Goal: Task Accomplishment & Management: Manage account settings

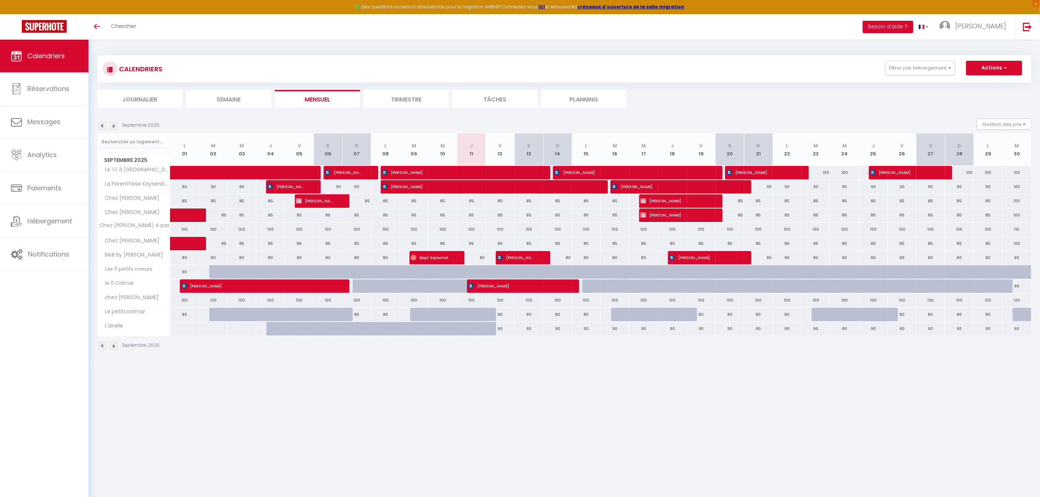
click at [1021, 288] on div "99" at bounding box center [1017, 286] width 29 height 13
type input "99"
type input "[DATE]"
type input "Mer 01 Octobre 2025"
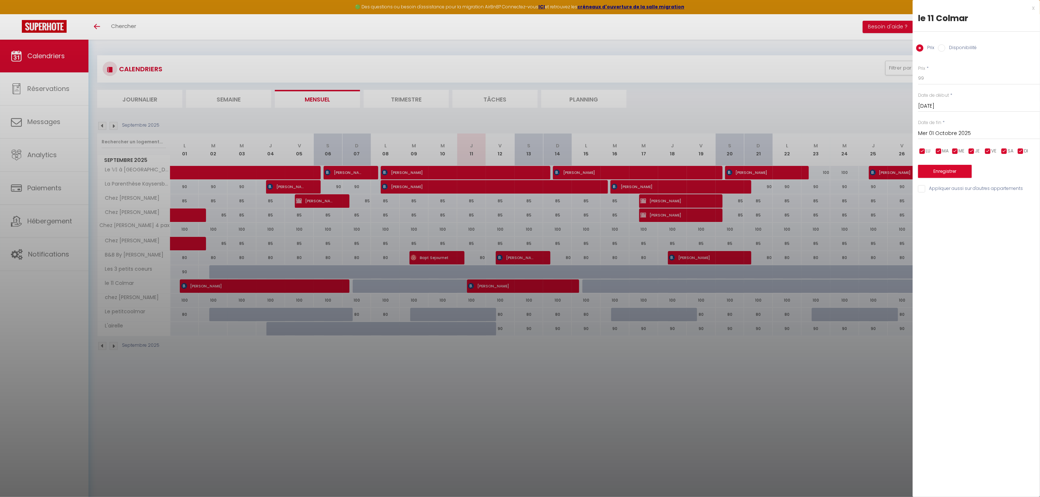
click at [669, 445] on div at bounding box center [520, 248] width 1040 height 497
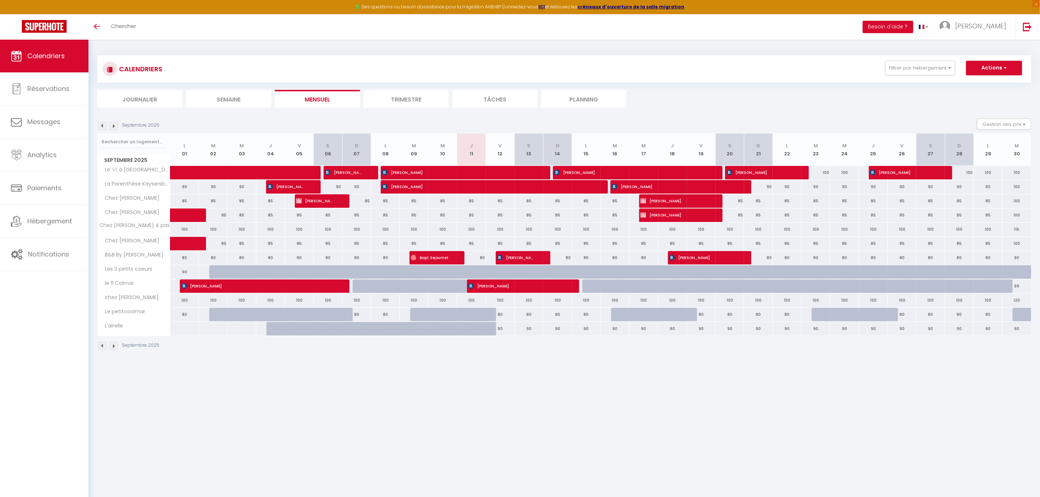
click at [115, 126] on img at bounding box center [114, 126] width 8 height 8
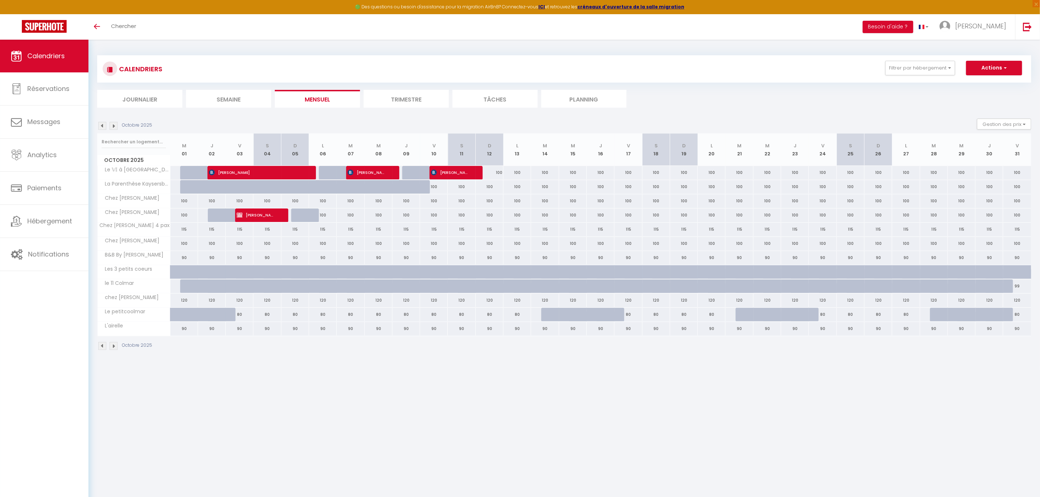
click at [114, 127] on img at bounding box center [114, 126] width 8 height 8
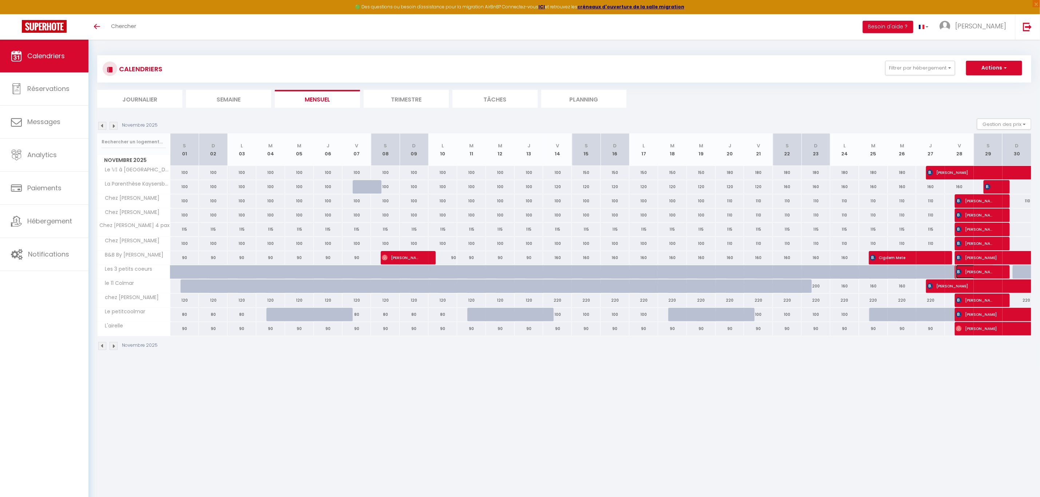
click at [971, 275] on span "[PERSON_NAME]" at bounding box center [975, 272] width 38 height 14
select select "OK"
select select "KO"
select select "0"
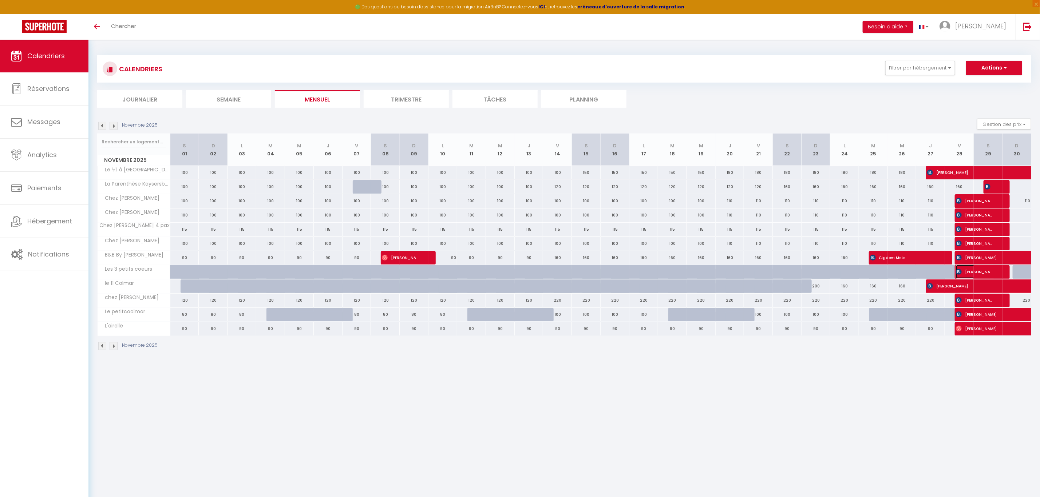
select select "1"
select select
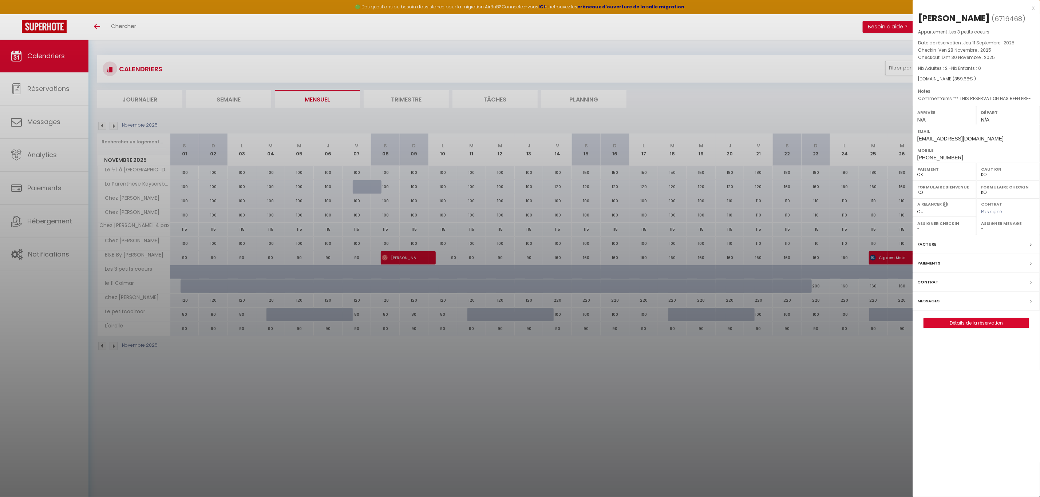
click at [779, 402] on div at bounding box center [520, 248] width 1040 height 497
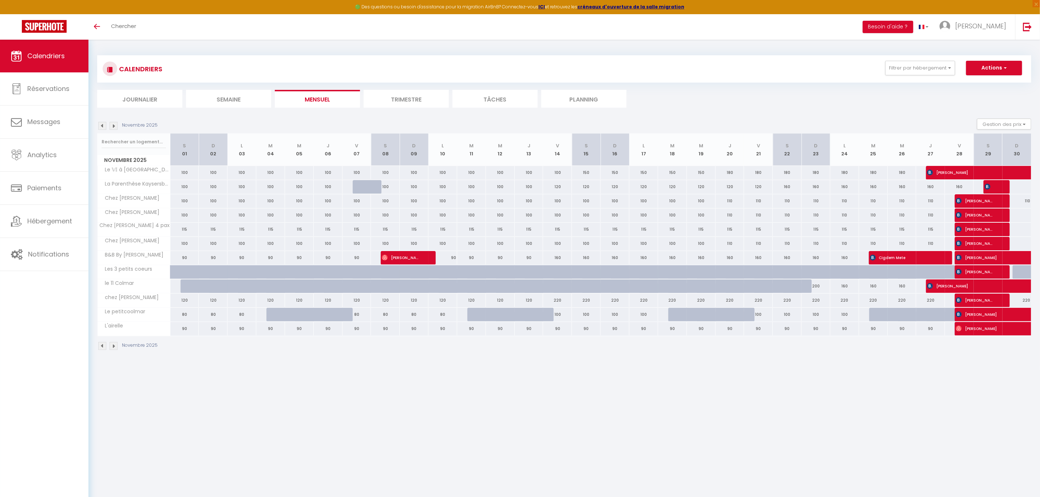
click at [851, 272] on div at bounding box center [855, 276] width 29 height 14
type input "150"
select select "1"
type input "Lun 24 Novembre 2025"
type input "[DATE]"
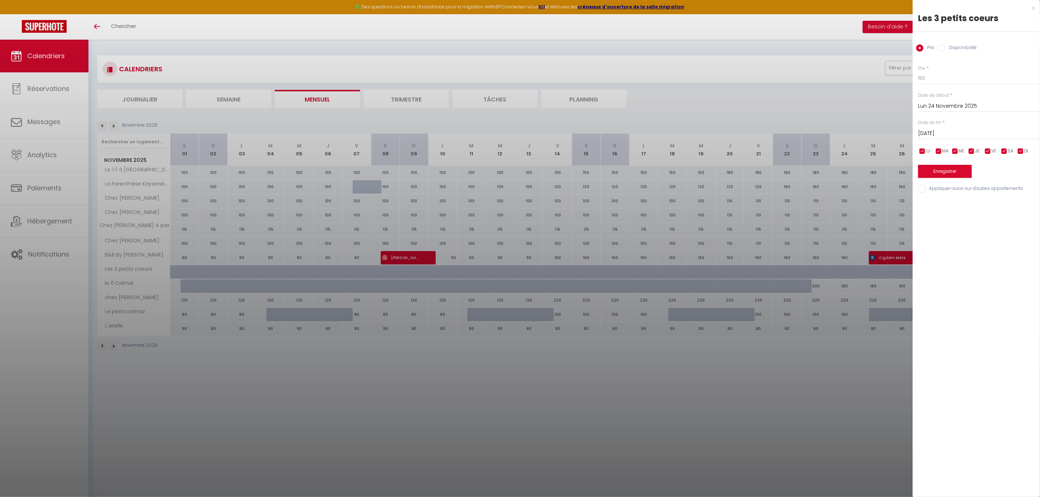
click at [944, 48] on input "Disponibilité" at bounding box center [941, 47] width 7 height 7
radio input "true"
radio input "false"
click at [950, 76] on select "Disponible Indisponible" at bounding box center [979, 79] width 122 height 14
select select "0"
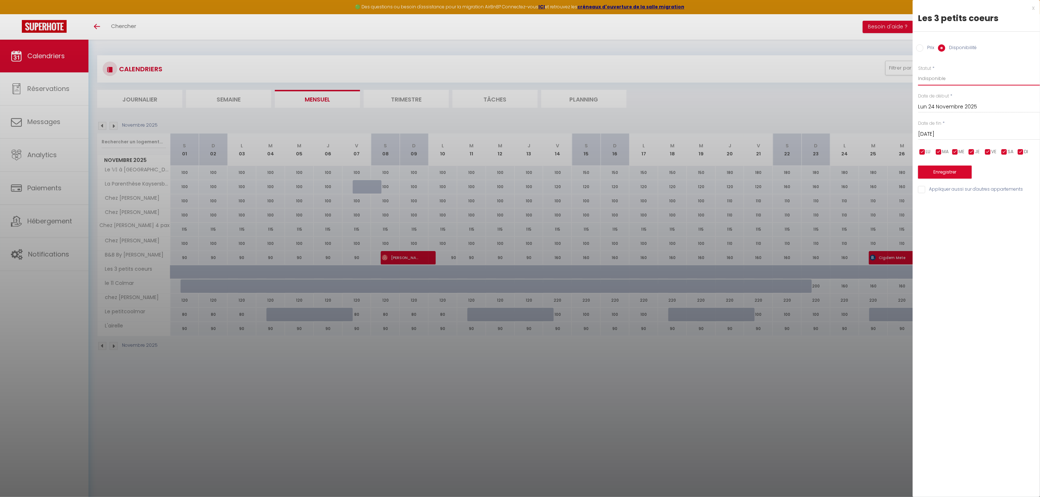
click at [918, 72] on select "Disponible Indisponible" at bounding box center [979, 79] width 122 height 14
click at [959, 135] on input "[DATE]" at bounding box center [979, 134] width 122 height 9
click at [1022, 147] on span ">" at bounding box center [1020, 146] width 16 height 15
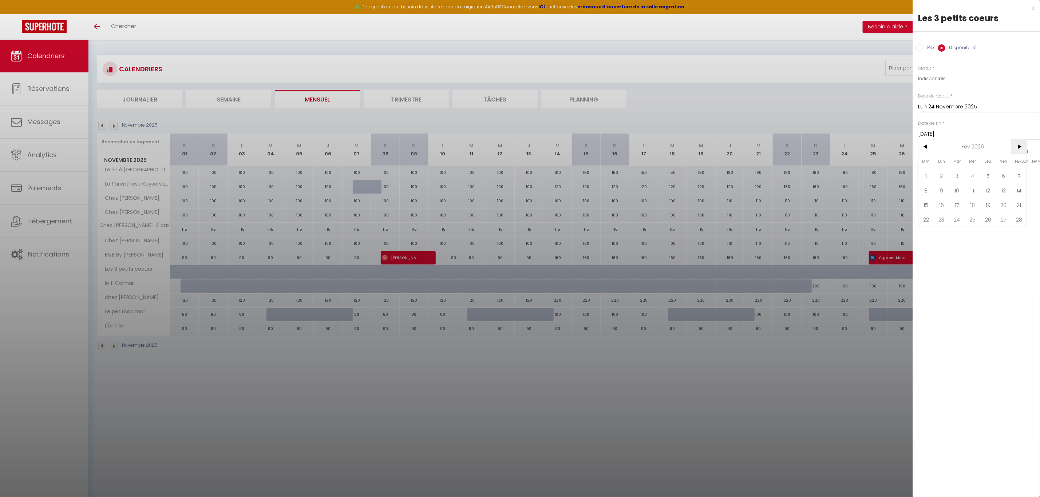
click at [1022, 147] on span ">" at bounding box center [1020, 146] width 16 height 15
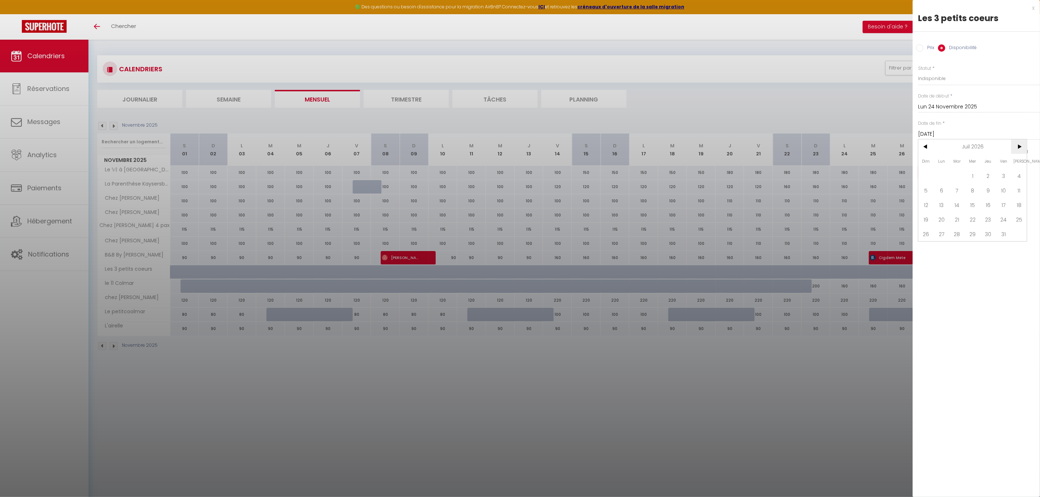
click at [1022, 147] on span ">" at bounding box center [1020, 146] width 16 height 15
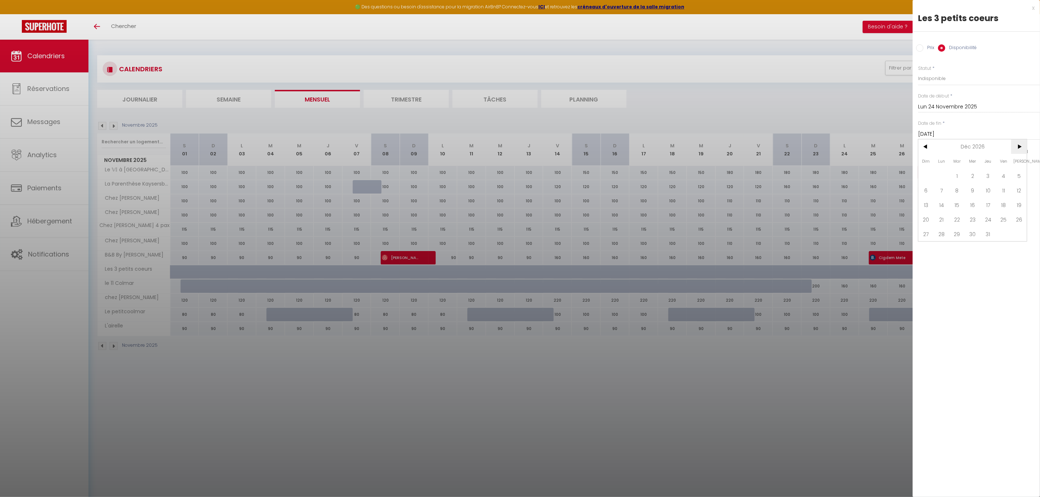
click at [1022, 147] on span ">" at bounding box center [1020, 146] width 16 height 15
click at [927, 248] on span "31" at bounding box center [927, 248] width 16 height 15
type input "Dim 31 Janvier 2027"
click at [950, 166] on button "Enregistrer" at bounding box center [945, 172] width 54 height 13
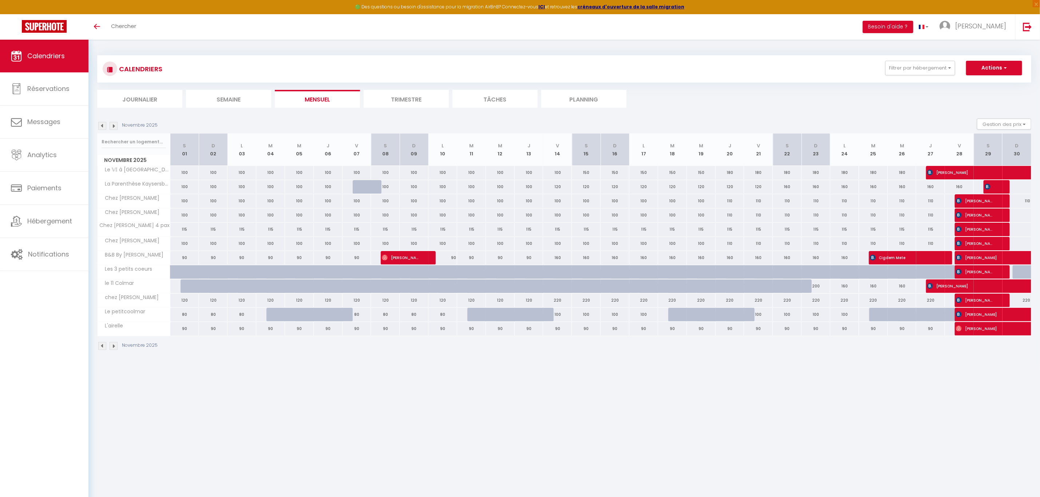
click at [104, 124] on img at bounding box center [102, 126] width 8 height 8
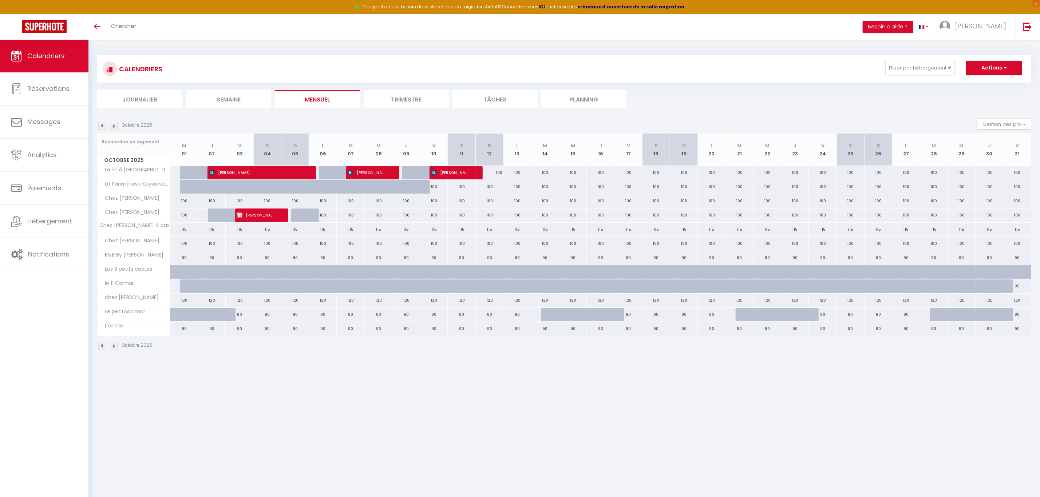
click at [104, 124] on img at bounding box center [102, 126] width 8 height 8
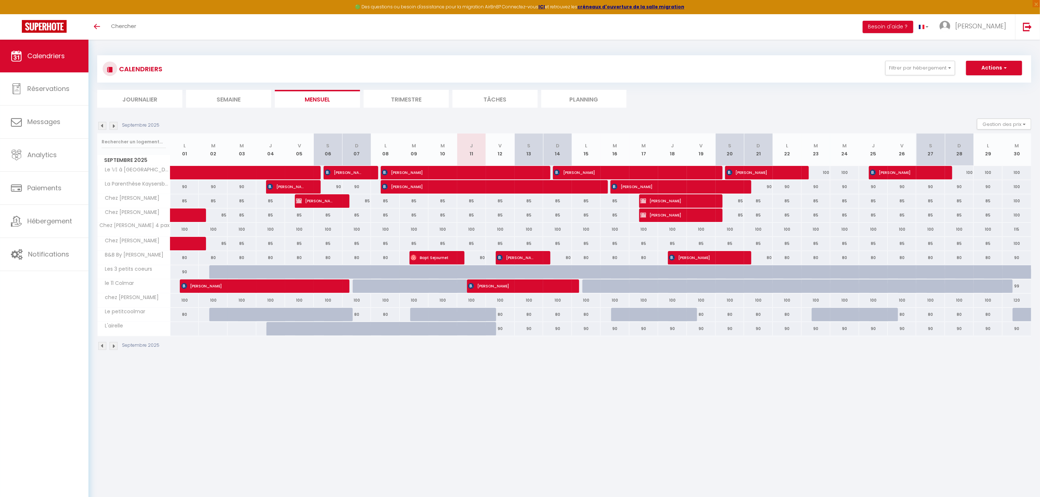
click at [480, 271] on div at bounding box center [482, 276] width 29 height 14
select select "1"
type input "Jeu 11 Septembre 2025"
type input "Ven 12 Septembre 2025"
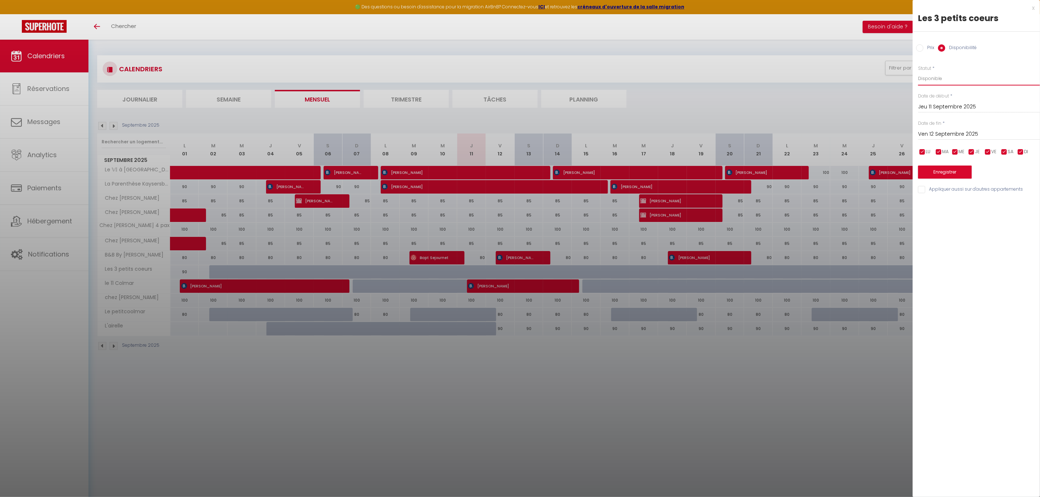
click at [947, 76] on select "Disponible Indisponible" at bounding box center [979, 79] width 122 height 14
select select "0"
click at [918, 72] on select "Disponible Indisponible" at bounding box center [979, 79] width 122 height 14
click at [948, 133] on input "Ven 12 Septembre 2025" at bounding box center [979, 134] width 122 height 9
click at [1020, 149] on span ">" at bounding box center [1020, 146] width 16 height 15
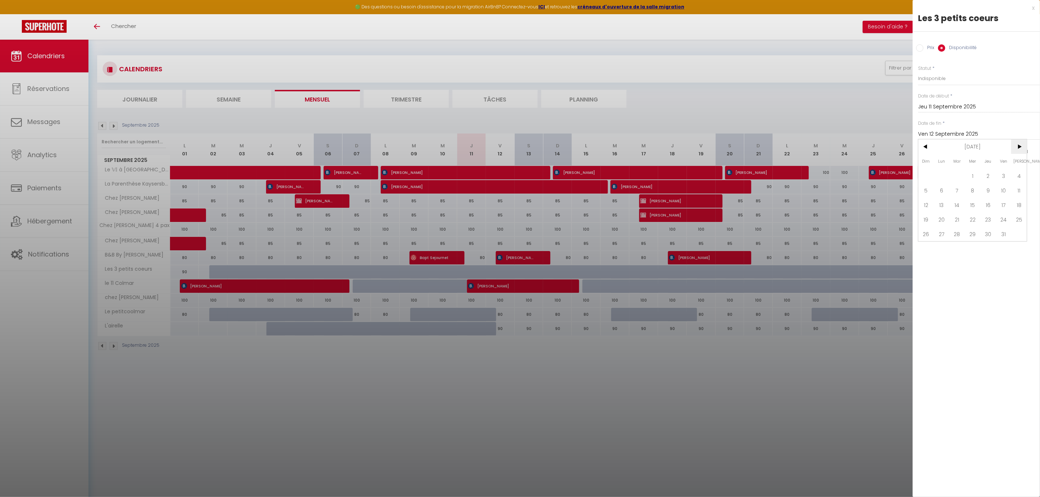
click at [1020, 149] on span ">" at bounding box center [1020, 146] width 16 height 15
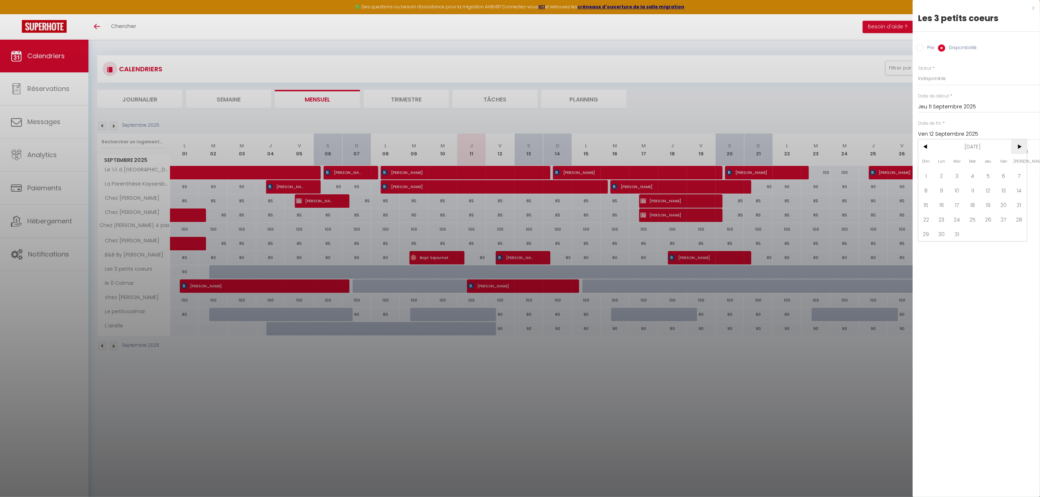
click at [1020, 149] on span ">" at bounding box center [1020, 146] width 16 height 15
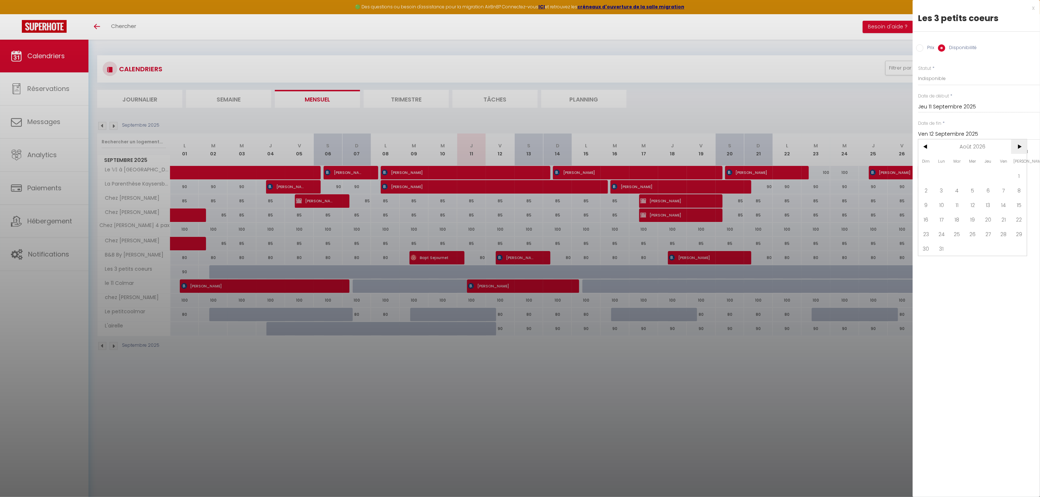
click at [1020, 149] on span ">" at bounding box center [1020, 146] width 16 height 15
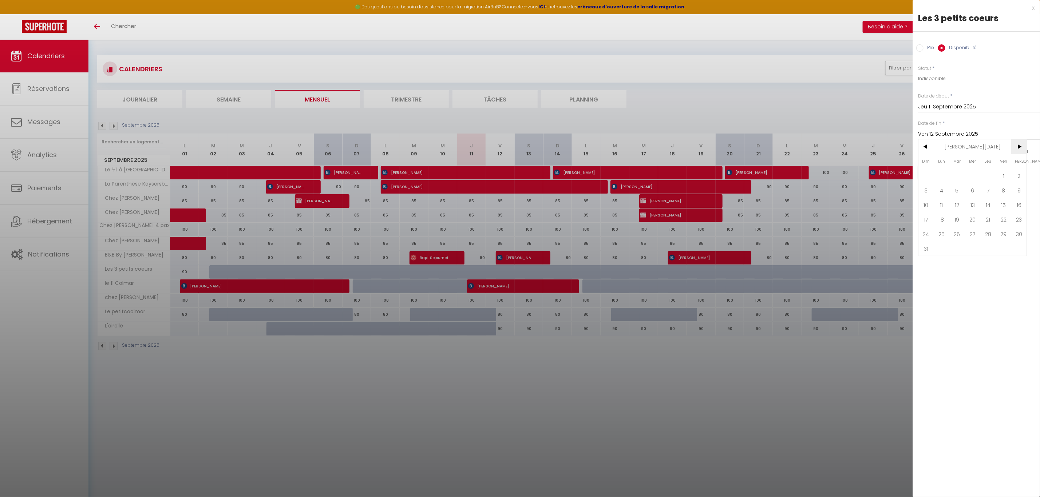
click at [1020, 149] on span ">" at bounding box center [1020, 146] width 16 height 15
click at [926, 234] on span "28" at bounding box center [927, 234] width 16 height 15
type input "Dim 28 Février 2027"
click at [948, 171] on button "Enregistrer" at bounding box center [945, 172] width 54 height 13
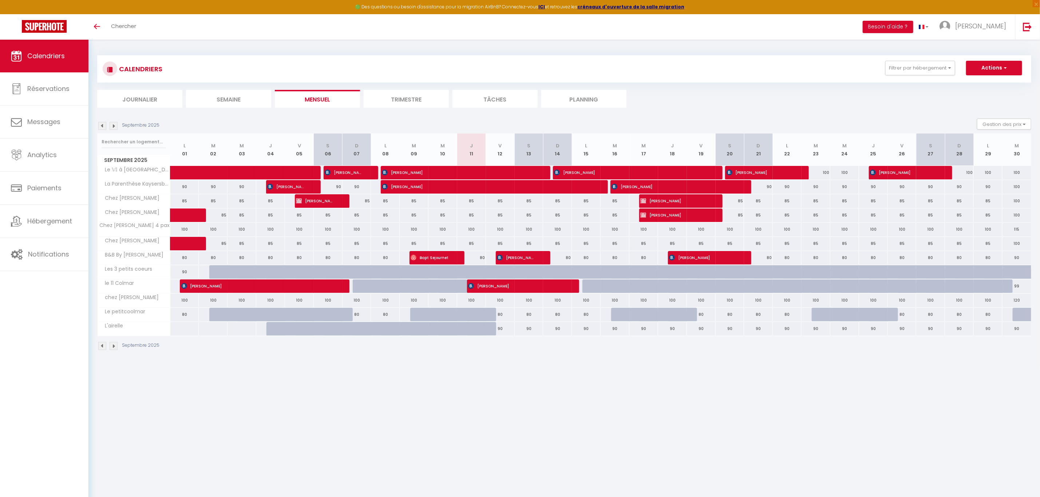
click at [115, 128] on img at bounding box center [114, 126] width 8 height 8
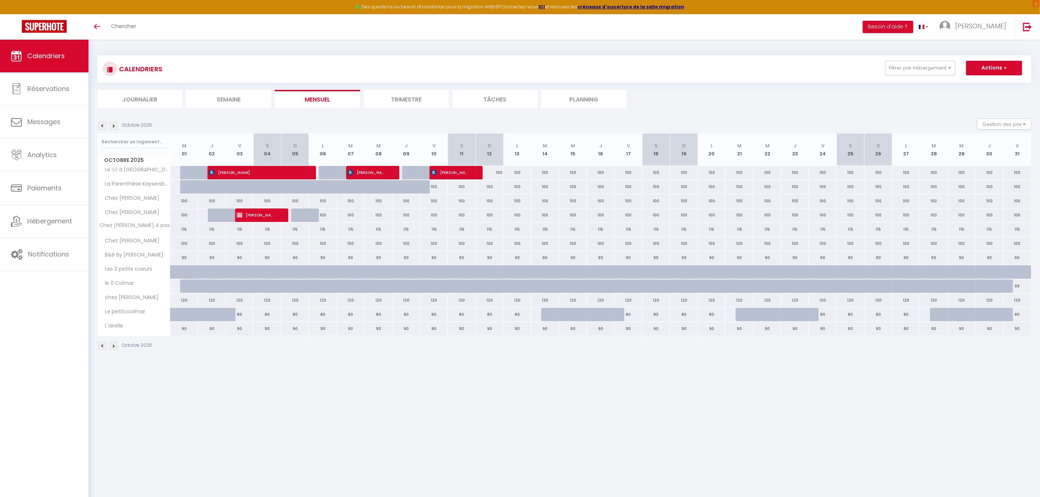
click at [114, 127] on img at bounding box center [114, 126] width 8 height 8
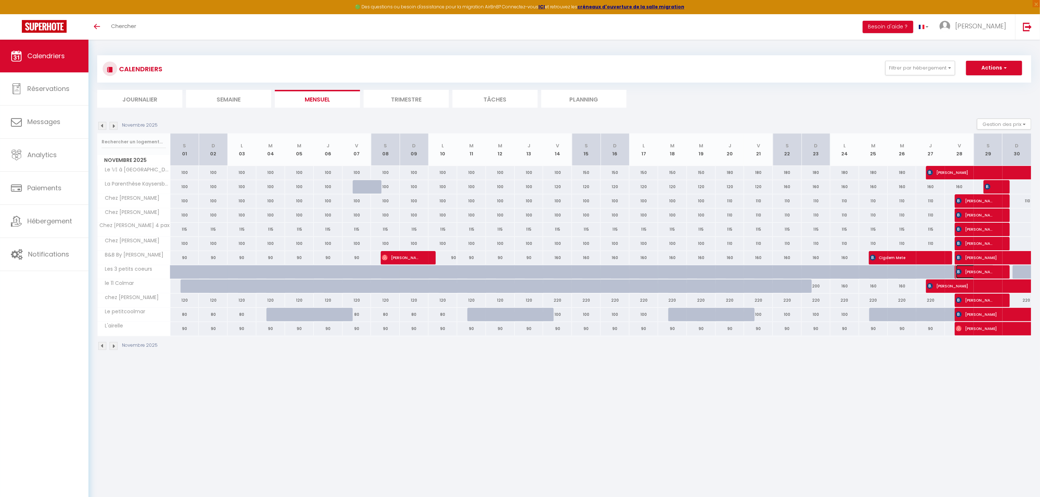
click at [989, 271] on span "[PERSON_NAME]" at bounding box center [975, 272] width 38 height 14
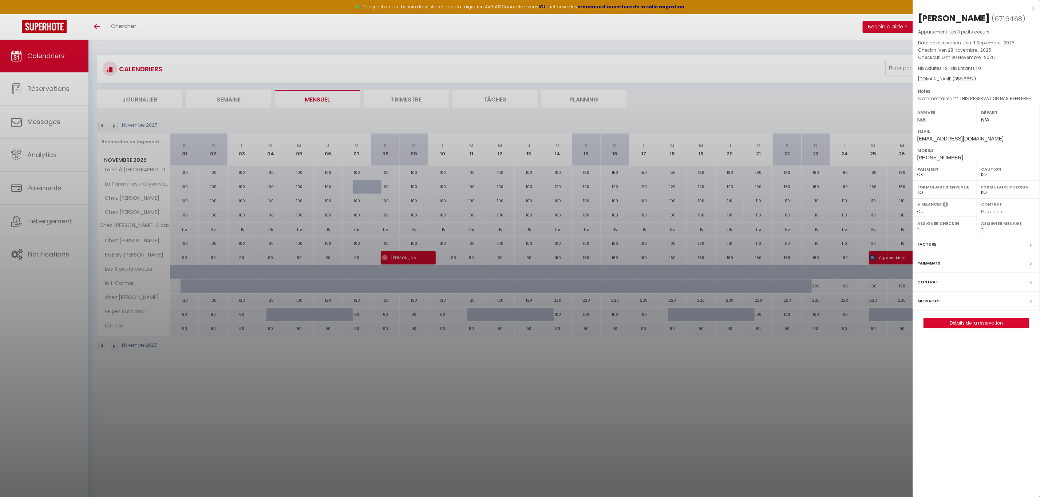
click at [792, 388] on div at bounding box center [520, 248] width 1040 height 497
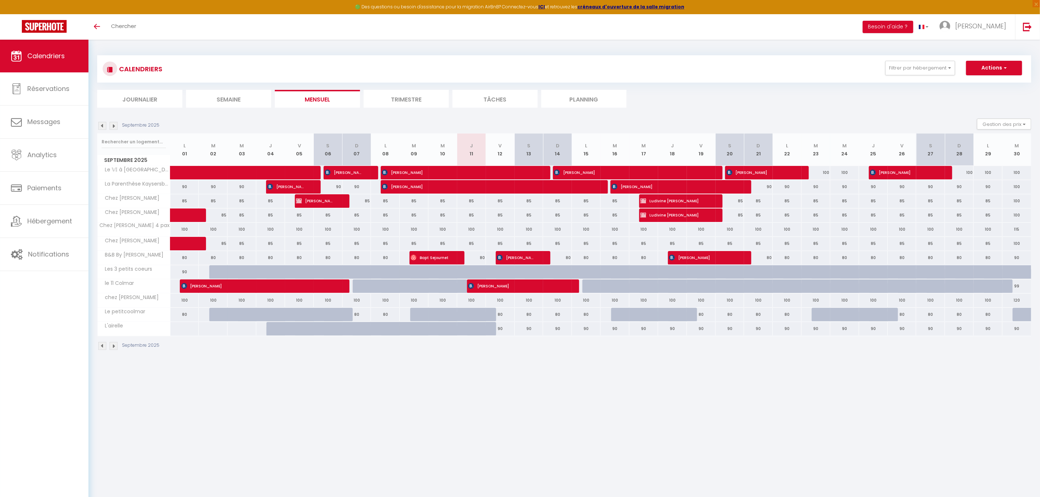
click at [453, 258] on div at bounding box center [443, 258] width 29 height 14
type input "80"
type input "Mer 10 Septembre 2025"
type input "Jeu 11 Septembre 2025"
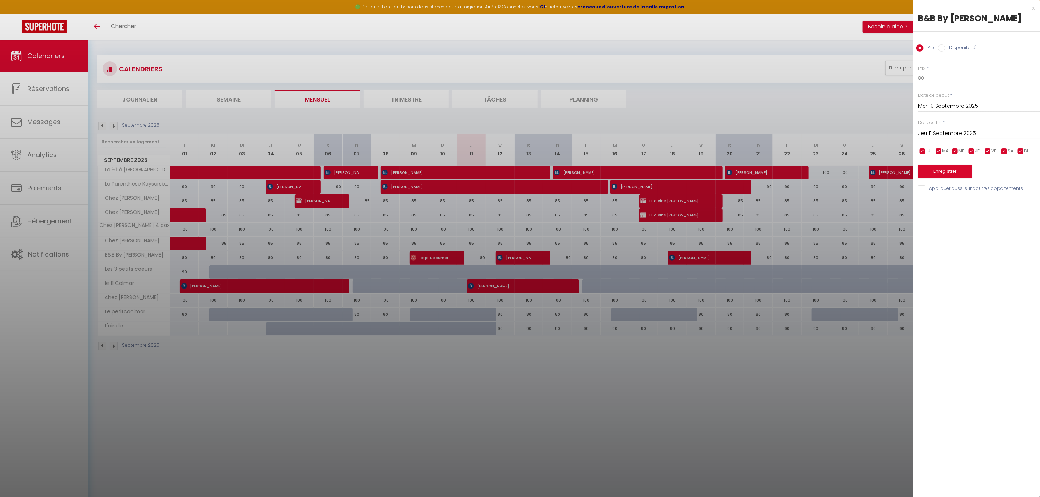
click at [431, 260] on div at bounding box center [520, 248] width 1040 height 497
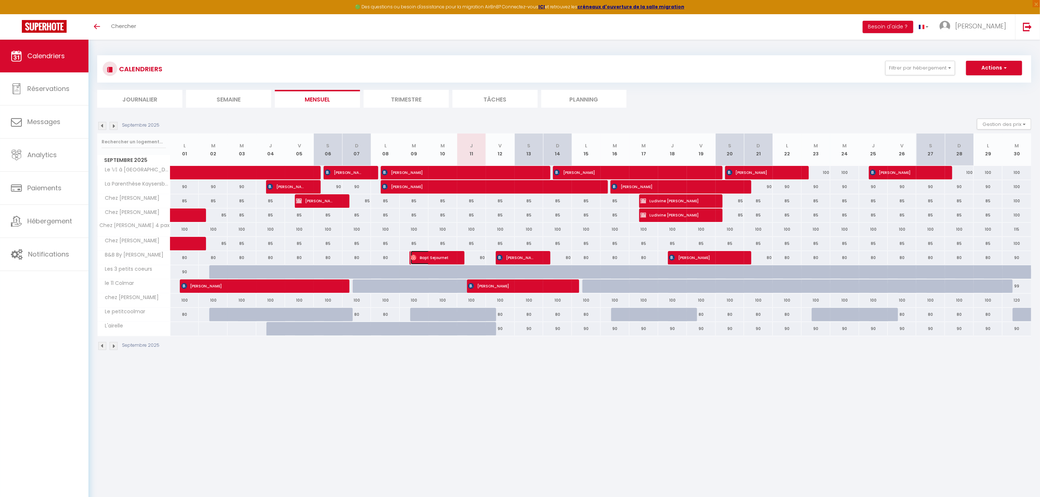
click at [431, 260] on span "Bapt Sejournet" at bounding box center [430, 258] width 38 height 14
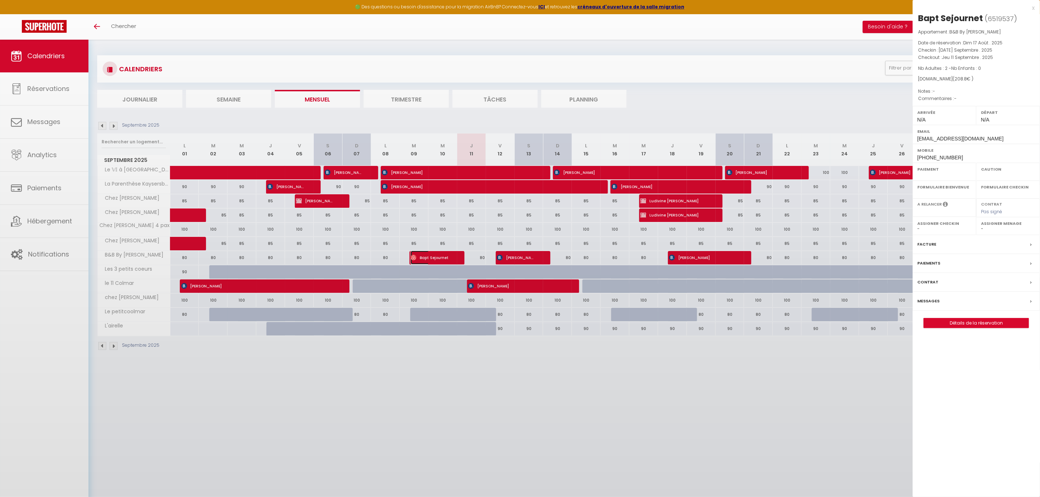
select select "OK"
select select "0"
select select "1"
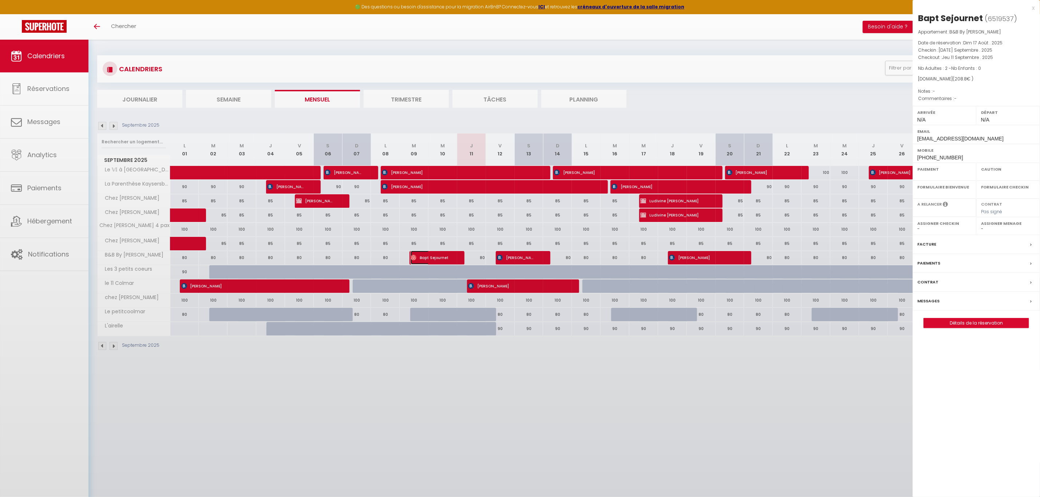
select select
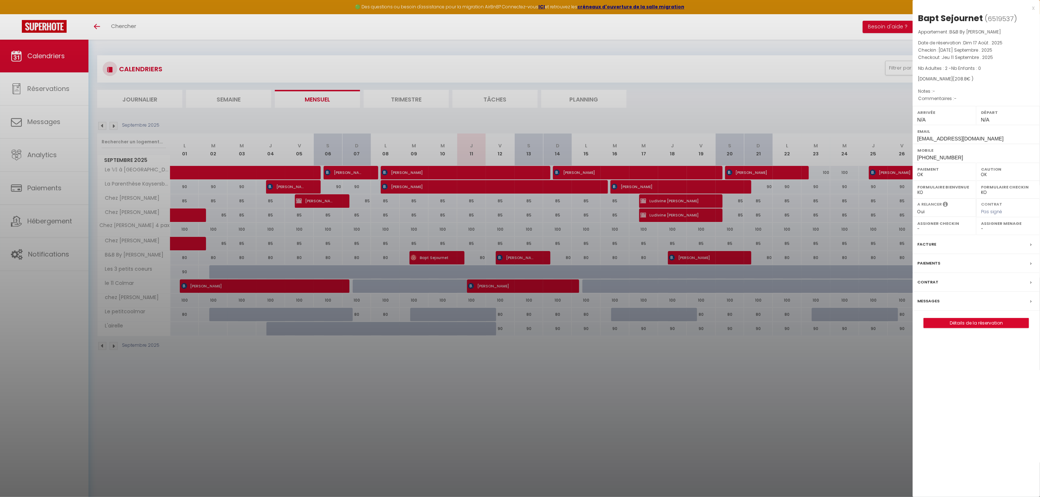
click at [929, 305] on label "Messages" at bounding box center [929, 301] width 22 height 8
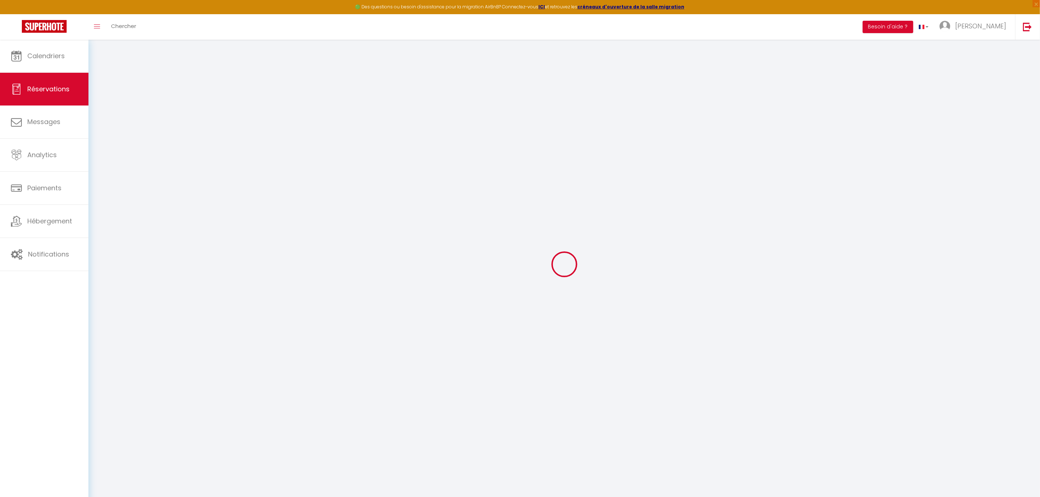
select select
checkbox input "false"
select select
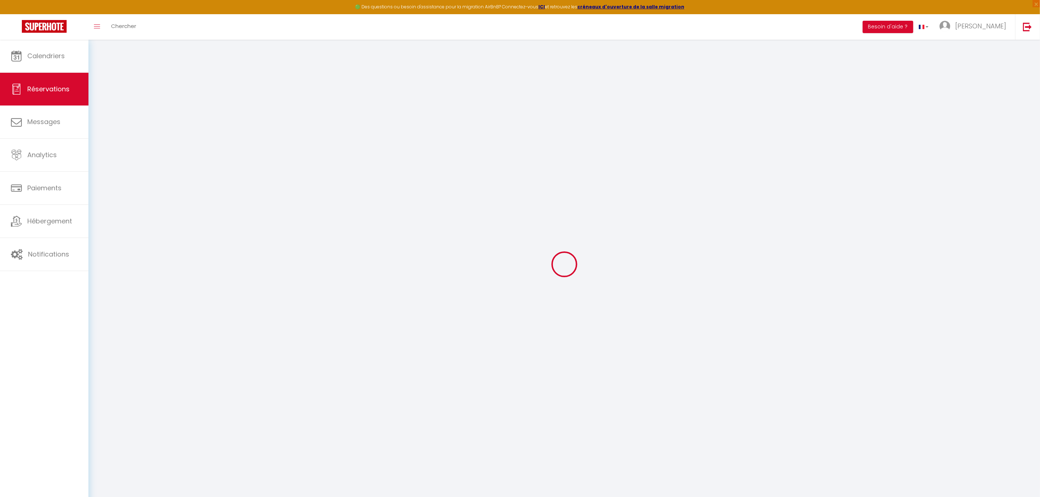
select select
checkbox input "false"
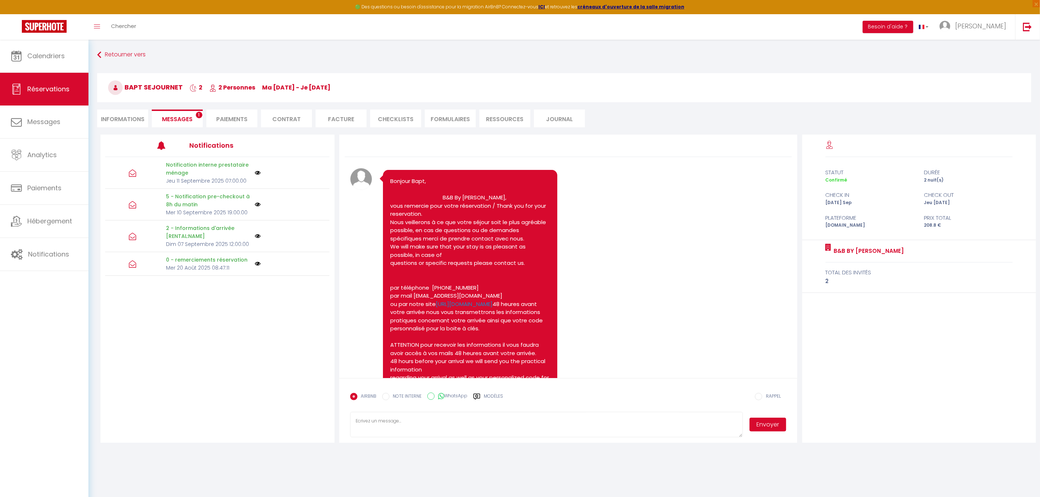
scroll to position [2237, 0]
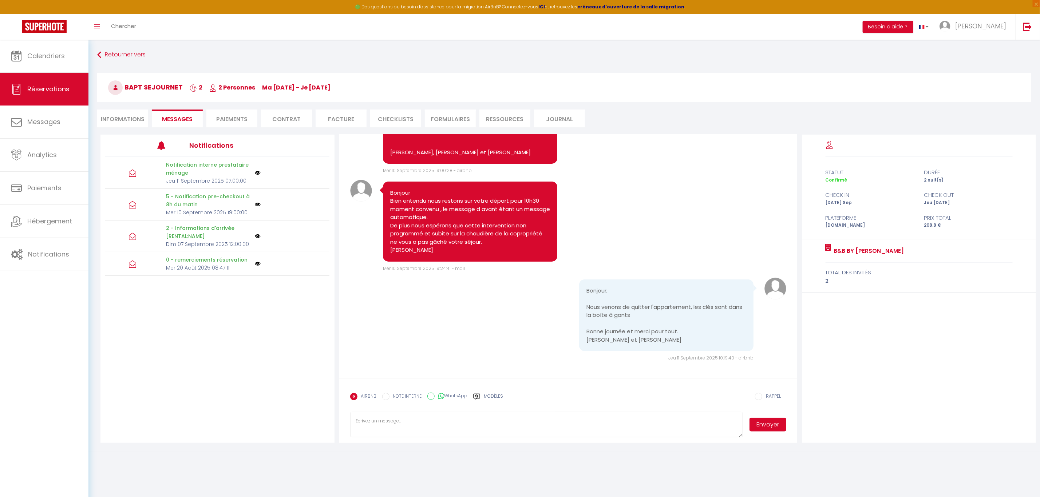
click at [502, 419] on textarea at bounding box center [546, 424] width 393 height 25
click at [383, 427] on textarea "bonjour merci à vous.belle continuation pascal" at bounding box center [546, 424] width 393 height 25
click at [437, 427] on textarea "bonjour merci à vous .belle continuation pascal" at bounding box center [546, 424] width 393 height 25
type textarea "bonjour merci à vous .belle continuation pascal"
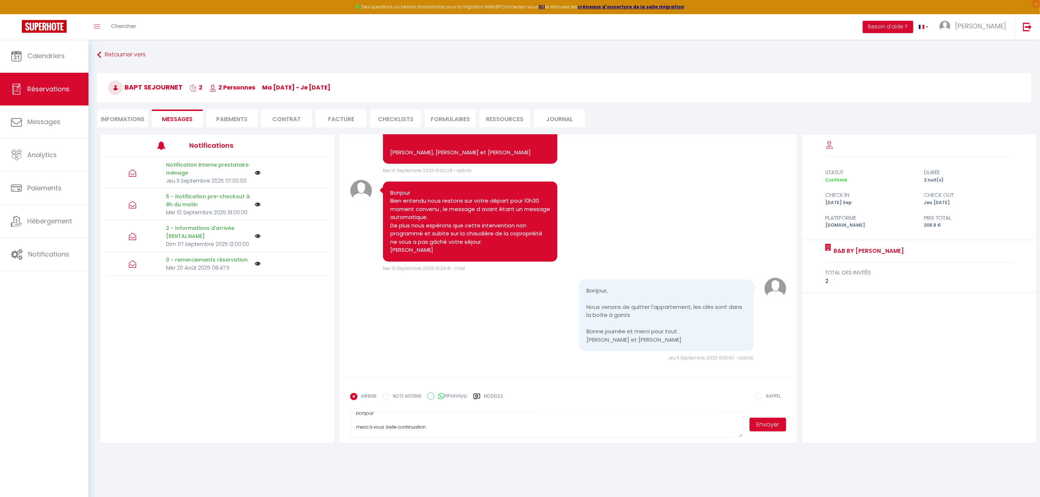
click at [763, 424] on button "Envoyer" at bounding box center [768, 425] width 37 height 14
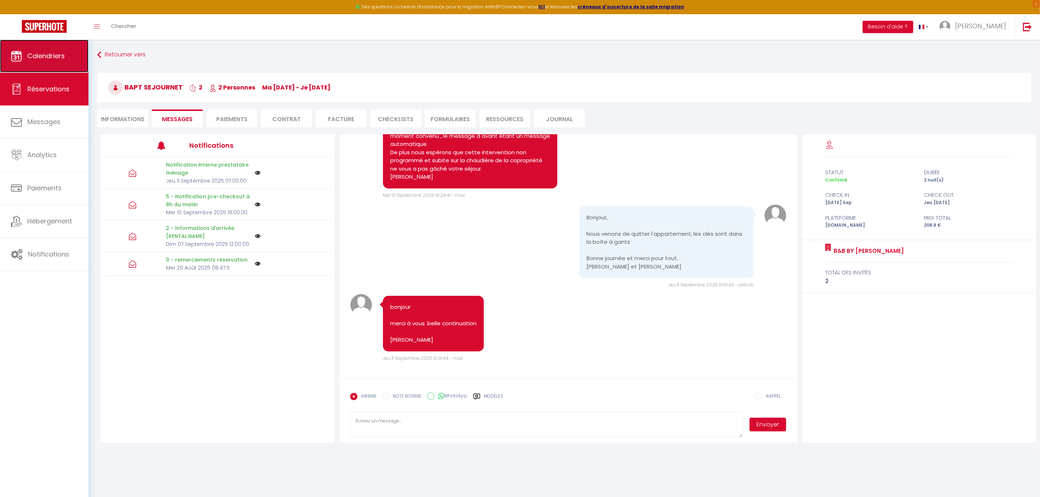
click at [40, 52] on span "Calendriers" at bounding box center [46, 55] width 38 height 9
